Goal: Task Accomplishment & Management: Use online tool/utility

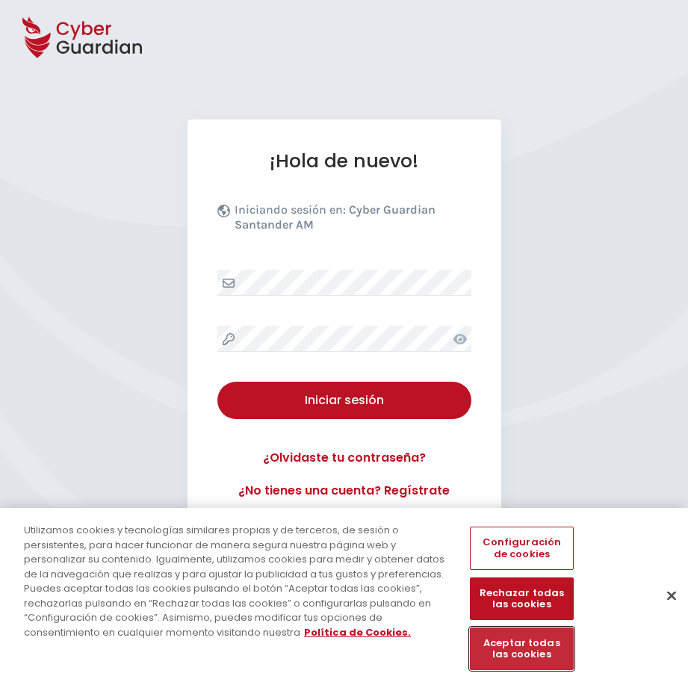
drag, startPoint x: 559, startPoint y: 657, endPoint x: 406, endPoint y: 429, distance: 274.9
click at [555, 648] on button "Aceptar todas las cookies" at bounding box center [521, 648] width 103 height 43
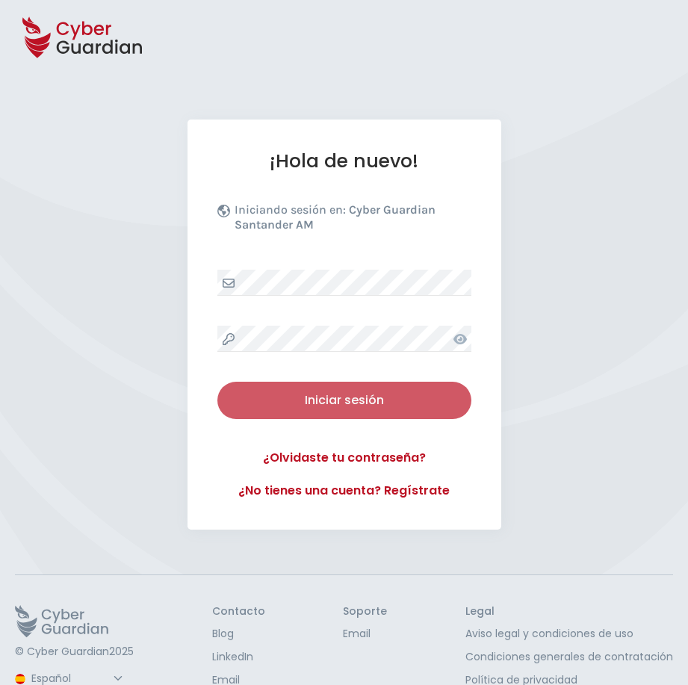
click at [369, 403] on div "Iniciar sesión" at bounding box center [345, 400] width 232 height 18
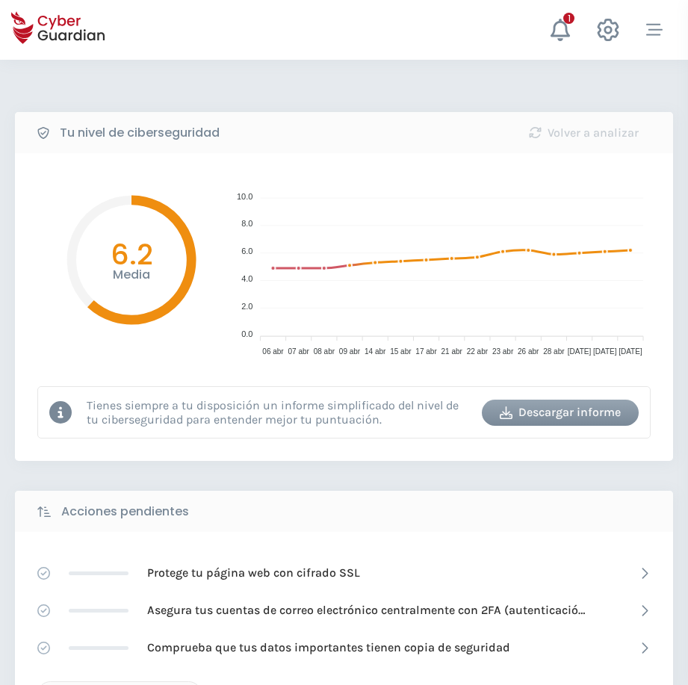
click at [646, 24] on icon "button" at bounding box center [654, 30] width 16 height 16
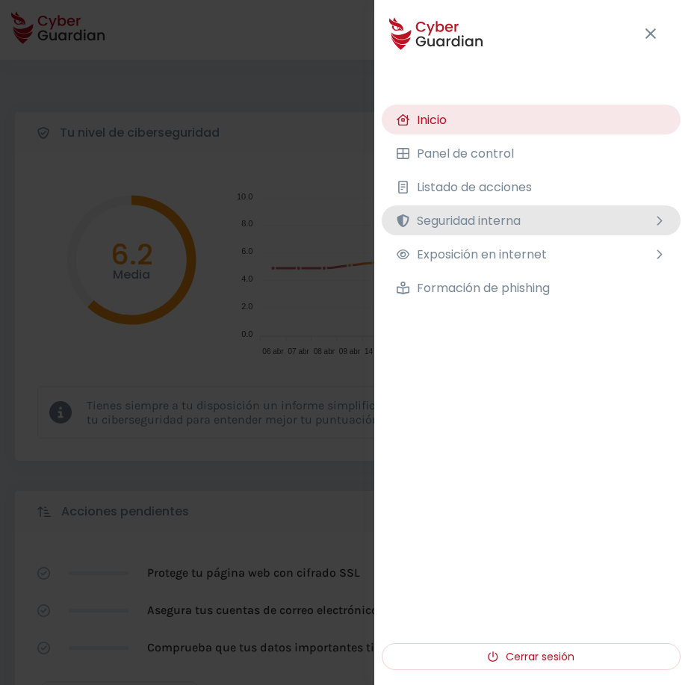
click at [484, 217] on span "Seguridad interna" at bounding box center [469, 220] width 104 height 19
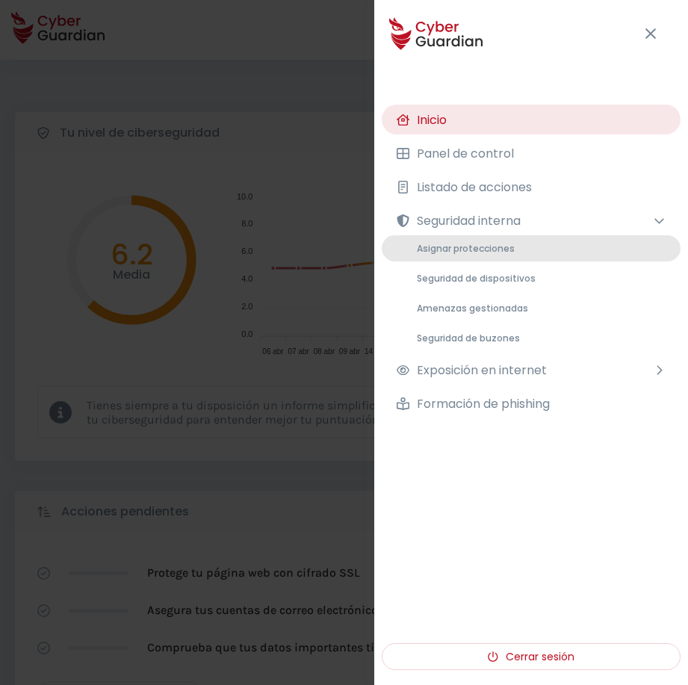
click at [449, 242] on span "Asignar protecciones" at bounding box center [466, 248] width 98 height 13
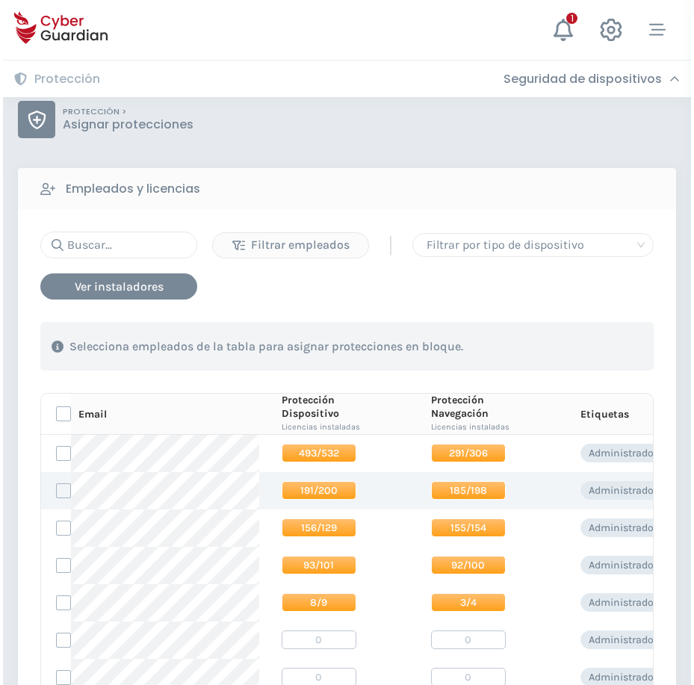
scroll to position [75, 0]
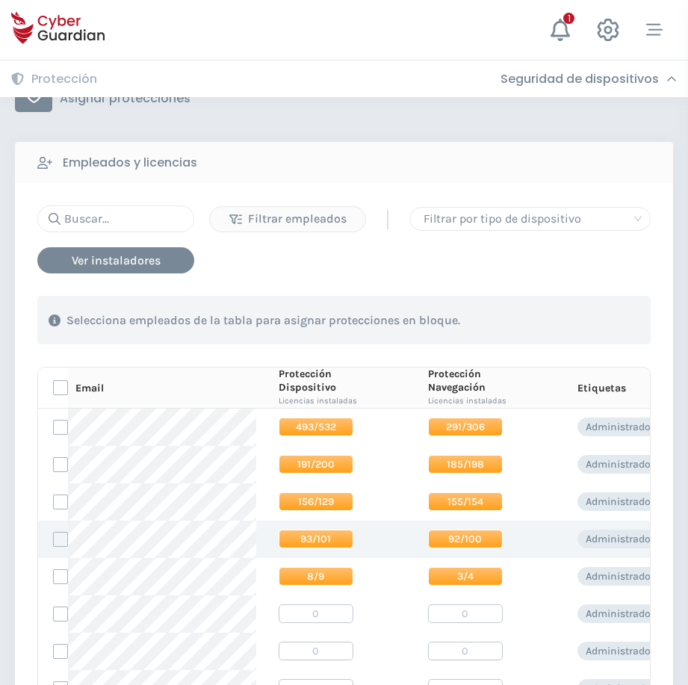
click at [340, 539] on span "93/101" at bounding box center [316, 539] width 75 height 19
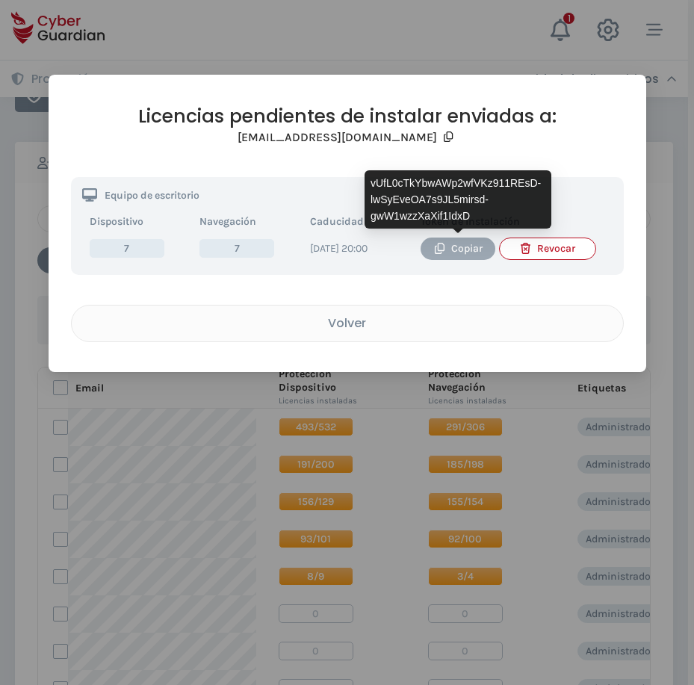
click at [464, 249] on div "Copiar" at bounding box center [458, 249] width 52 height 16
